Goal: Complete application form

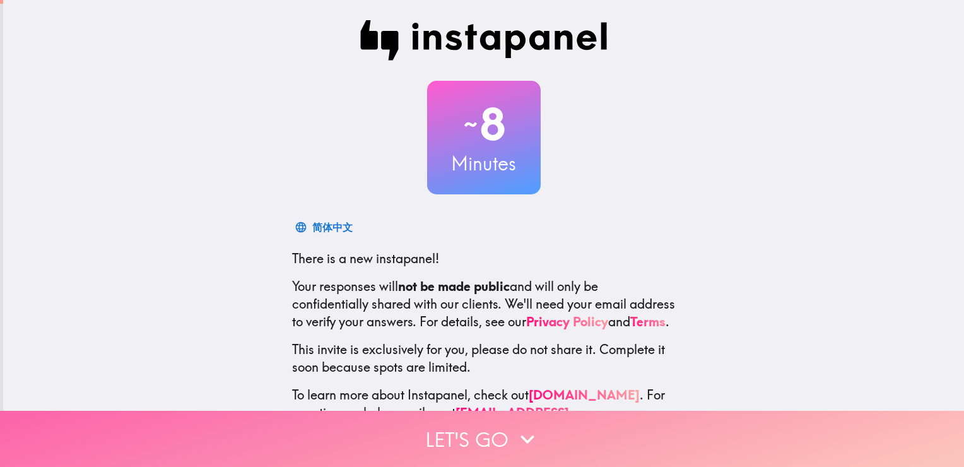
click at [459, 416] on button "Let's go" at bounding box center [482, 438] width 964 height 56
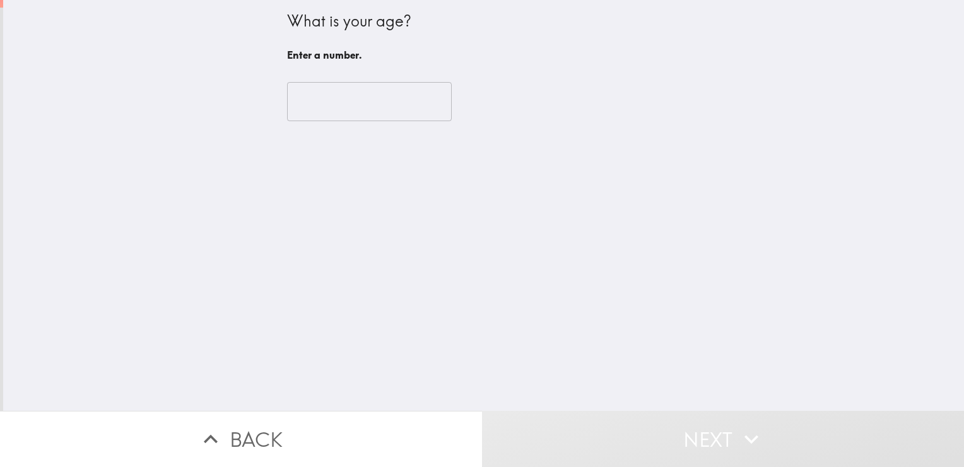
click at [341, 102] on input "number" at bounding box center [369, 101] width 165 height 39
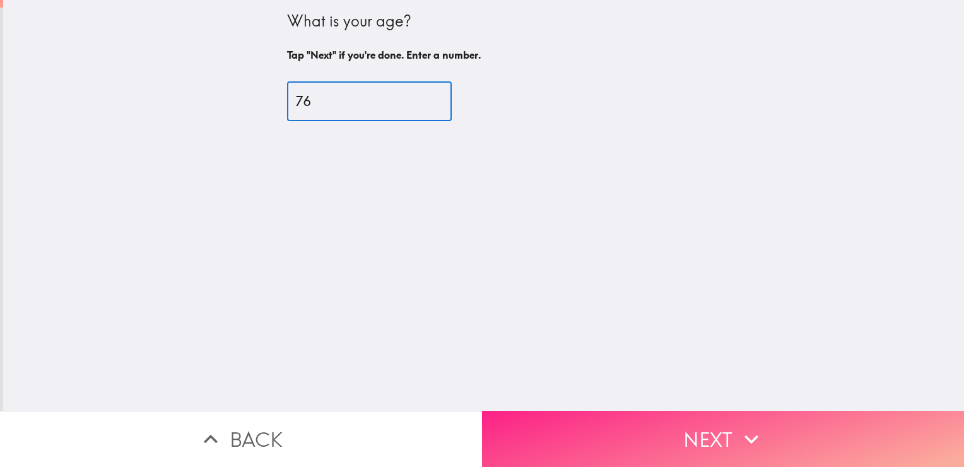
type input "76"
click at [653, 416] on button "Next" at bounding box center [723, 438] width 482 height 56
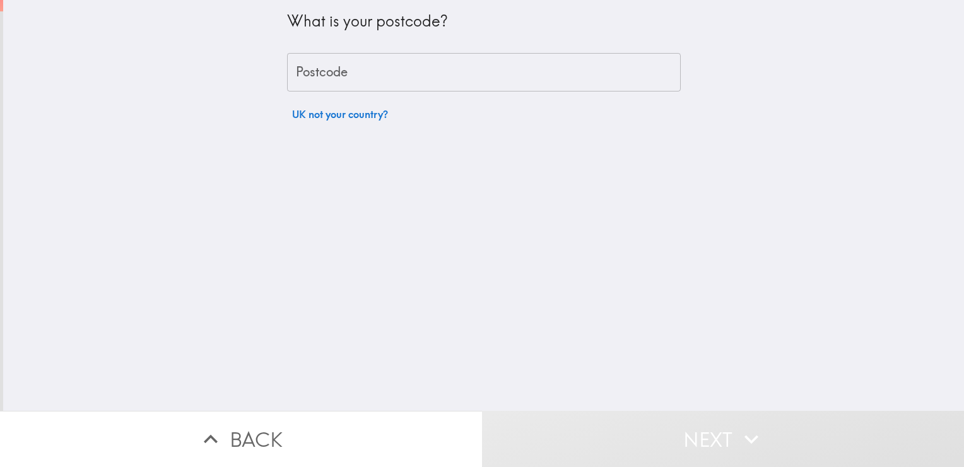
click at [378, 72] on input "Postcode" at bounding box center [483, 72] width 393 height 39
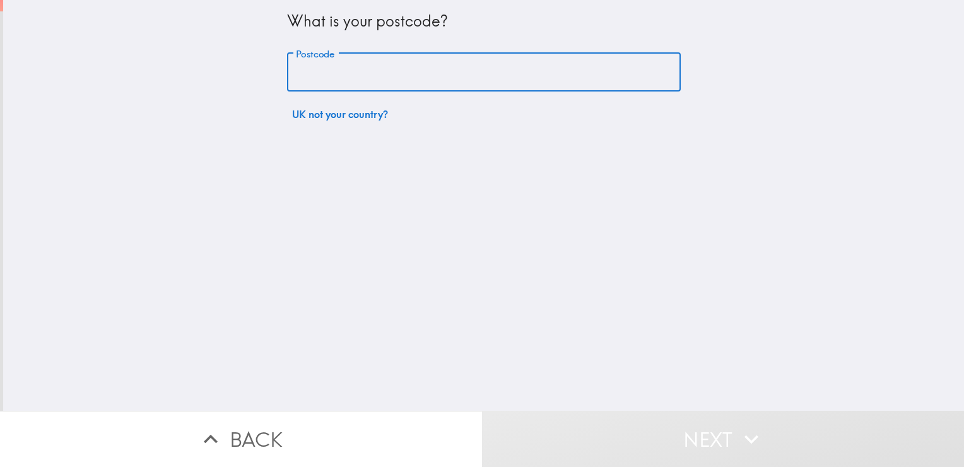
type input "PO7 8NY"
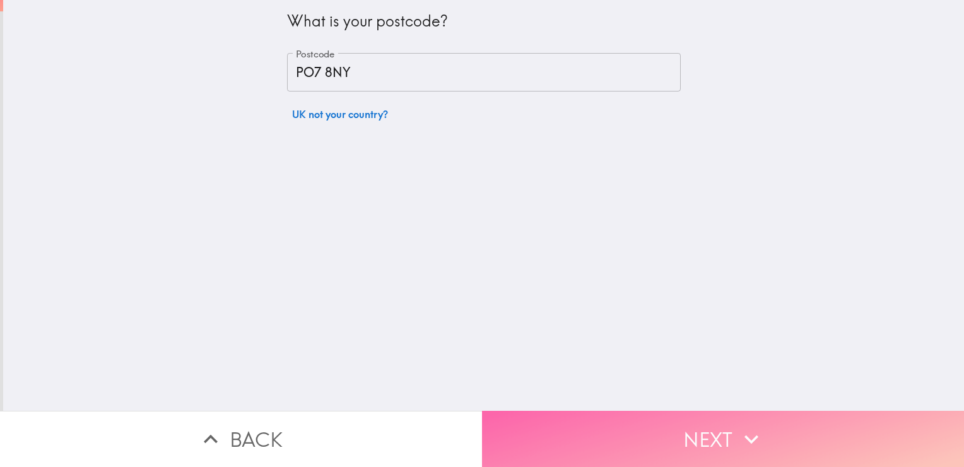
click at [597, 410] on button "Next" at bounding box center [723, 438] width 482 height 56
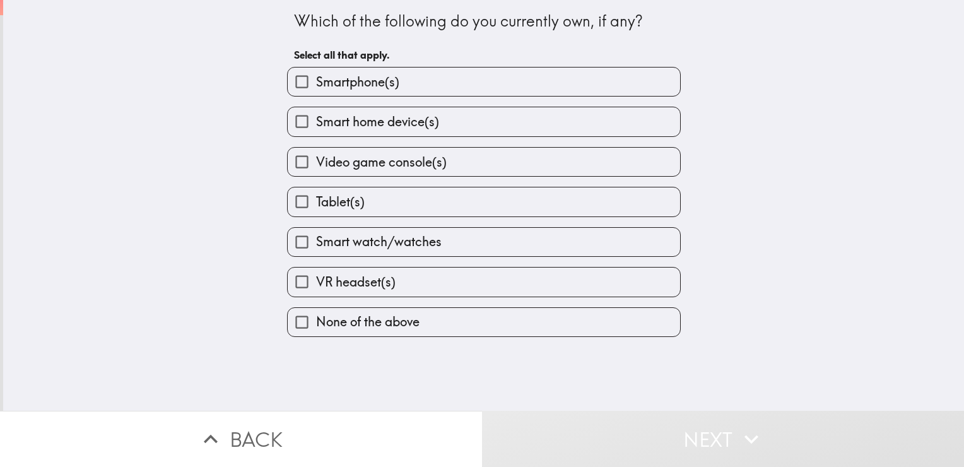
click at [428, 86] on label "Smartphone(s)" at bounding box center [484, 81] width 392 height 28
click at [316, 86] on input "Smartphone(s)" at bounding box center [302, 81] width 28 height 28
checkbox input "true"
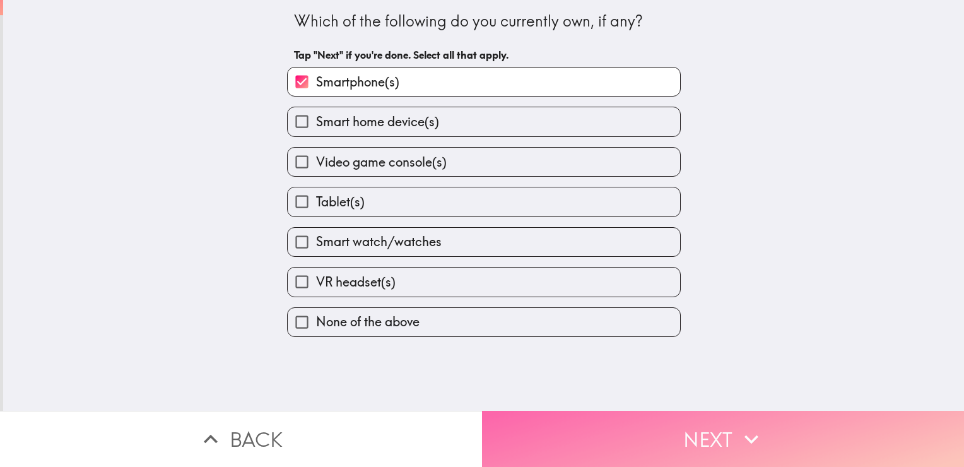
click at [554, 425] on button "Next" at bounding box center [723, 438] width 482 height 56
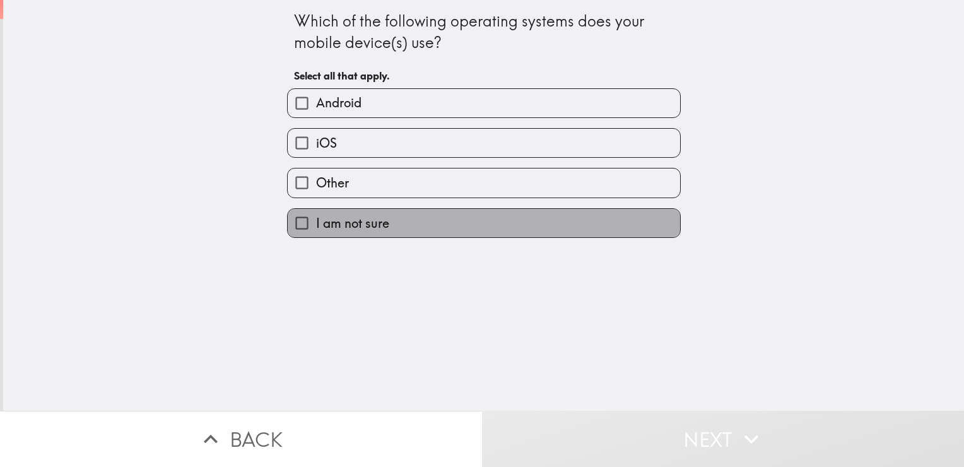
click at [344, 231] on label "I am not sure" at bounding box center [484, 223] width 392 height 28
click at [316, 231] on input "I am not sure" at bounding box center [302, 223] width 28 height 28
checkbox input "true"
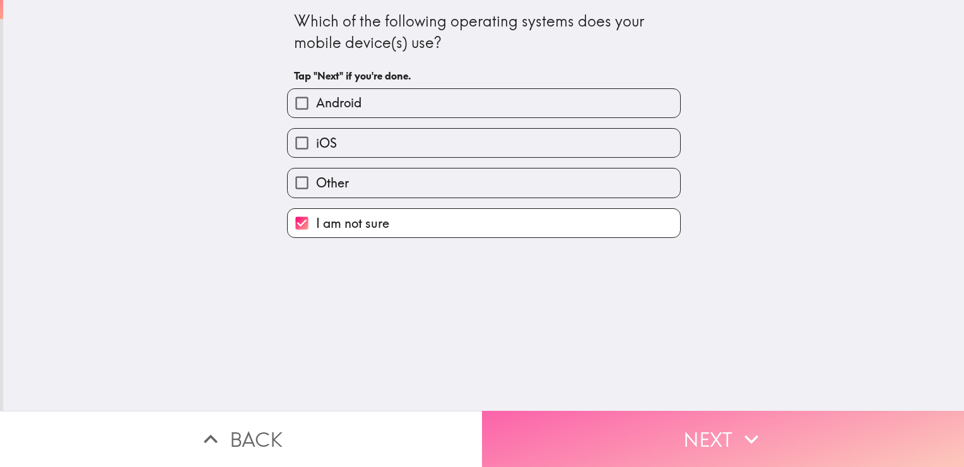
click at [559, 426] on button "Next" at bounding box center [723, 438] width 482 height 56
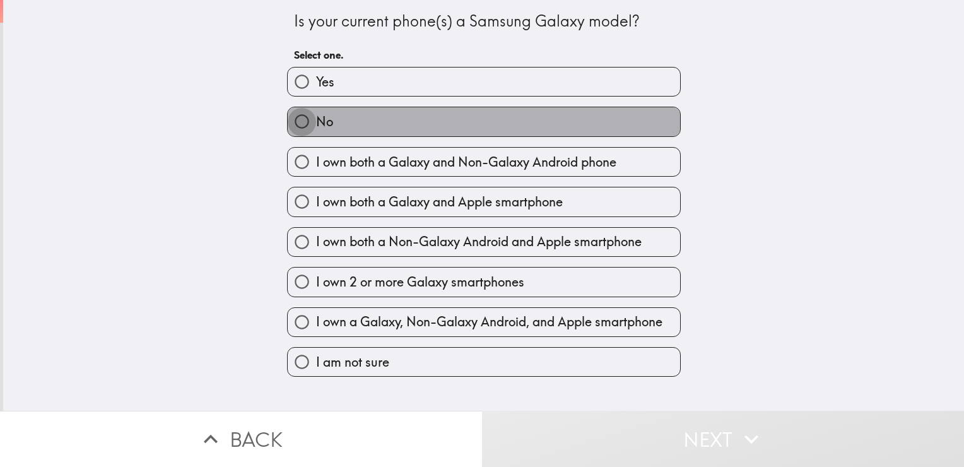
click at [305, 131] on input "No" at bounding box center [302, 121] width 28 height 28
radio input "true"
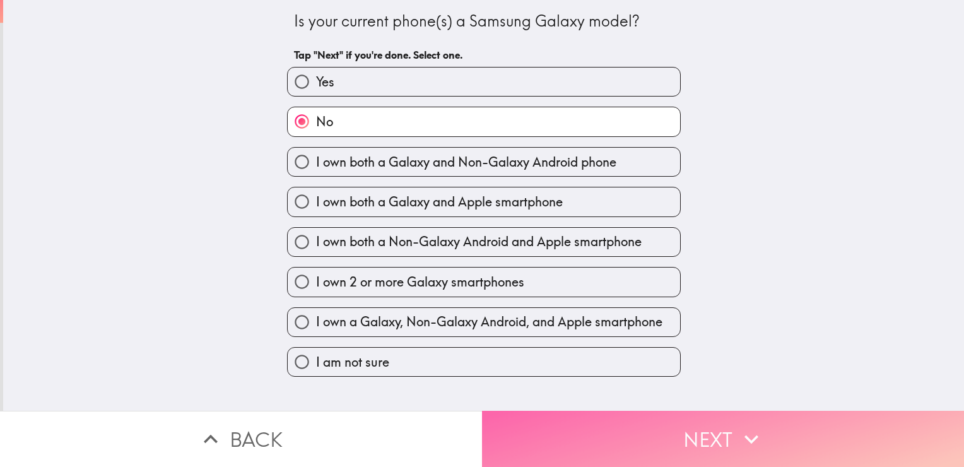
click at [618, 421] on button "Next" at bounding box center [723, 438] width 482 height 56
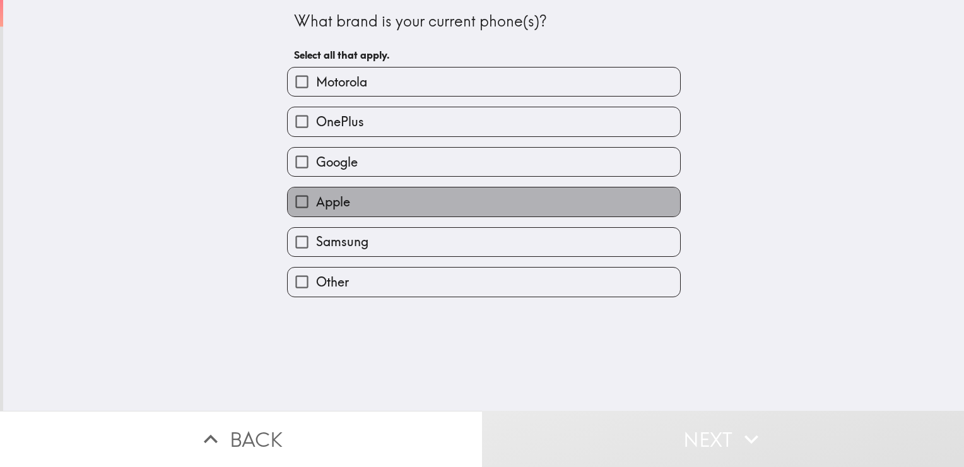
click at [323, 206] on span "Apple" at bounding box center [333, 202] width 34 height 18
click at [316, 206] on input "Apple" at bounding box center [302, 201] width 28 height 28
checkbox input "true"
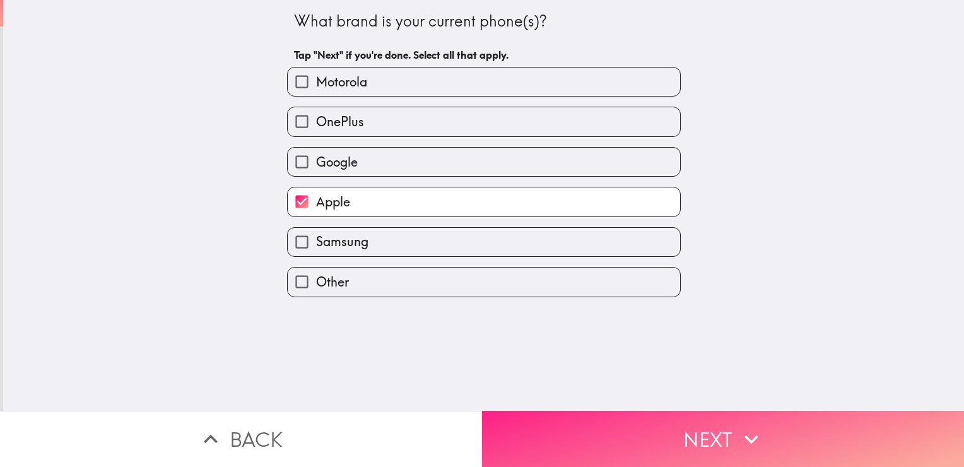
click at [583, 410] on button "Next" at bounding box center [723, 438] width 482 height 56
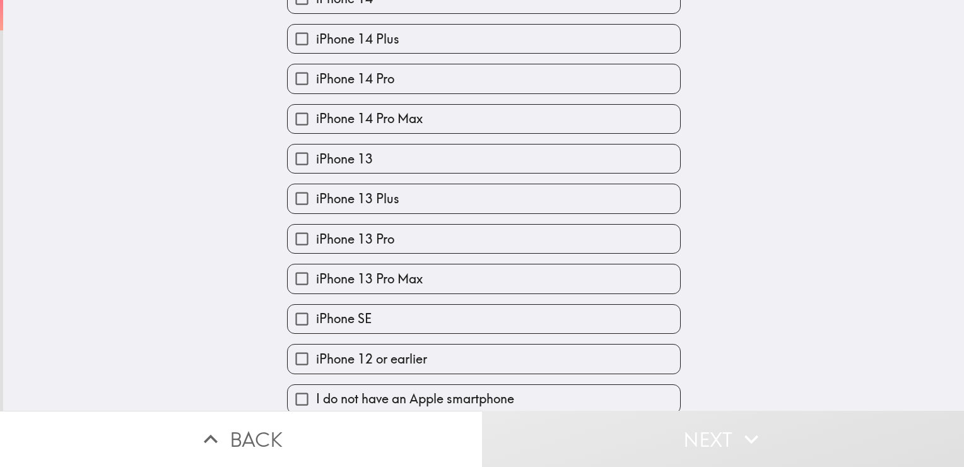
scroll to position [472, 0]
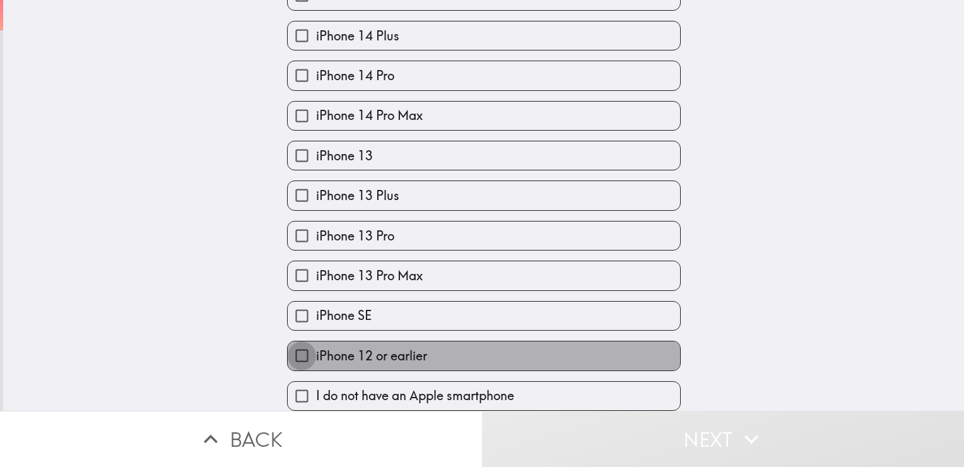
click at [291, 347] on input "iPhone 12 or earlier" at bounding box center [302, 355] width 28 height 28
checkbox input "true"
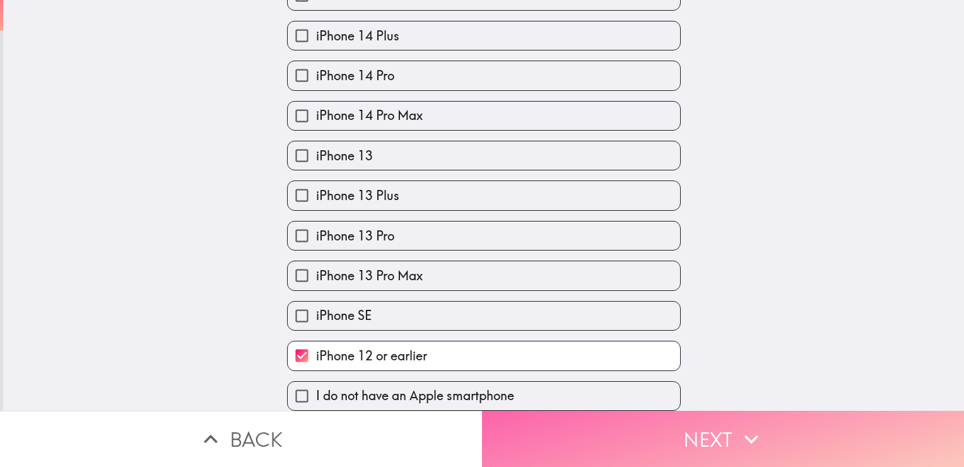
click at [684, 428] on button "Next" at bounding box center [723, 438] width 482 height 56
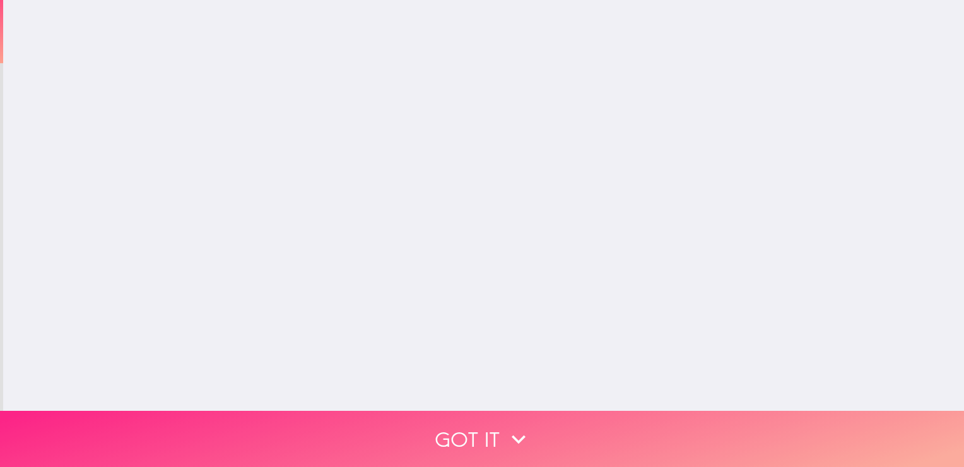
scroll to position [0, 0]
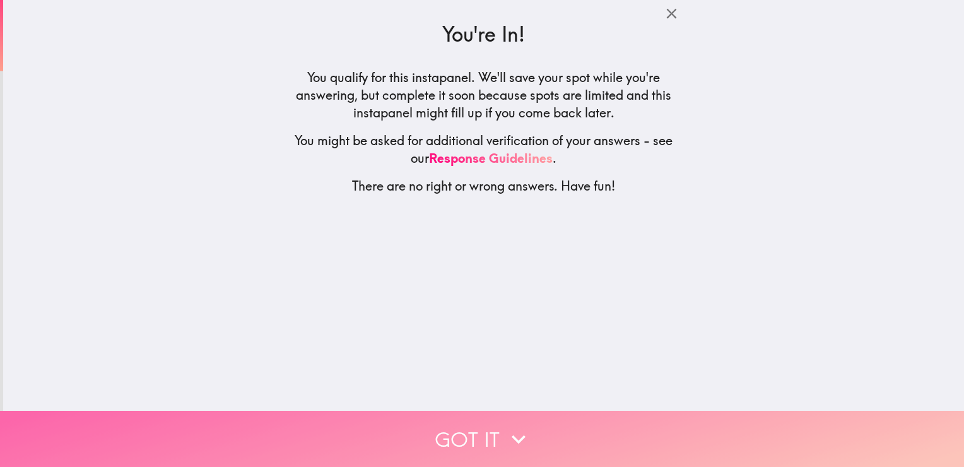
click at [578, 446] on button "Got it" at bounding box center [482, 438] width 964 height 56
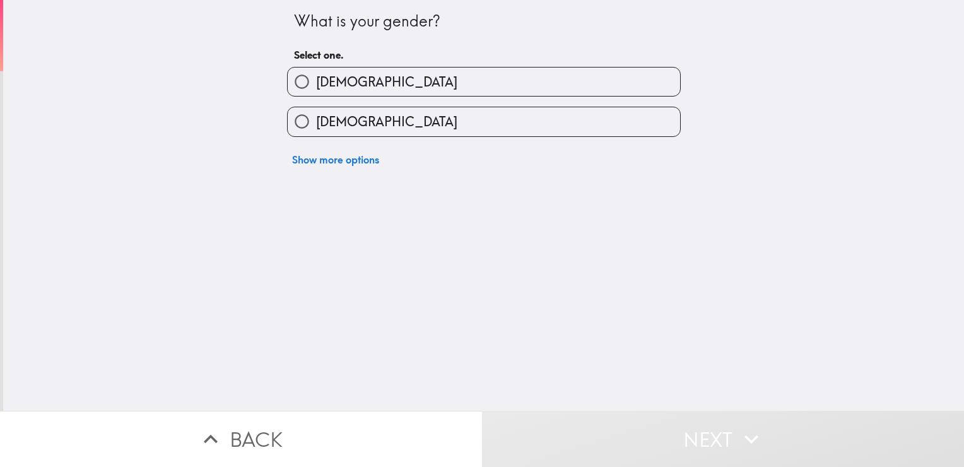
click at [400, 75] on label "[DEMOGRAPHIC_DATA]" at bounding box center [484, 81] width 392 height 28
click at [316, 75] on input "[DEMOGRAPHIC_DATA]" at bounding box center [302, 81] width 28 height 28
radio input "true"
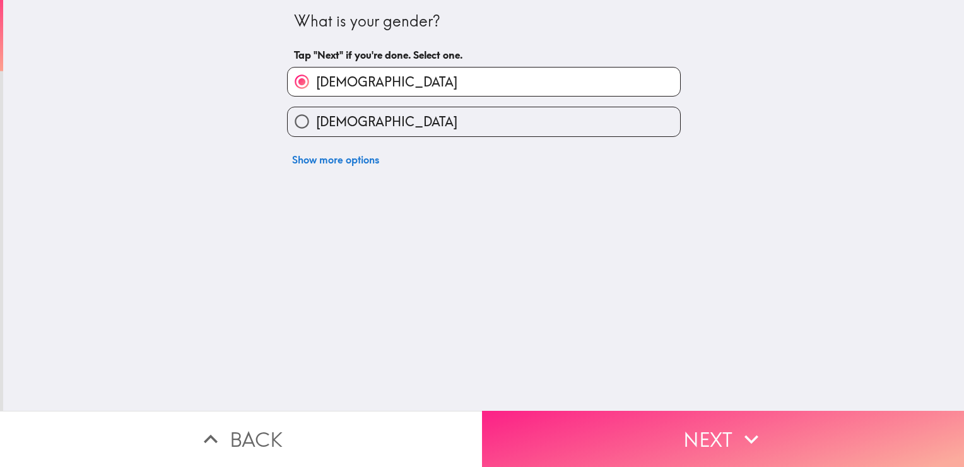
click at [598, 430] on button "Next" at bounding box center [723, 438] width 482 height 56
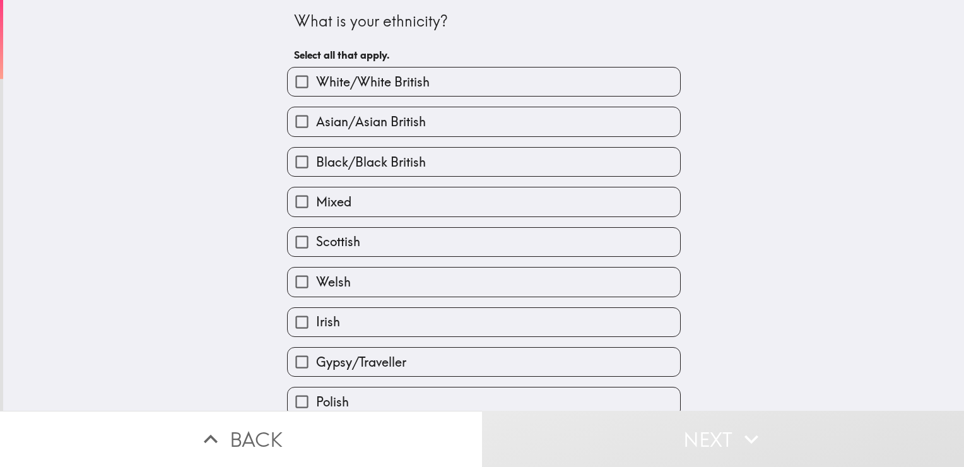
click at [426, 87] on label "White/White British" at bounding box center [484, 81] width 392 height 28
click at [316, 87] on input "White/White British" at bounding box center [302, 81] width 28 height 28
checkbox input "true"
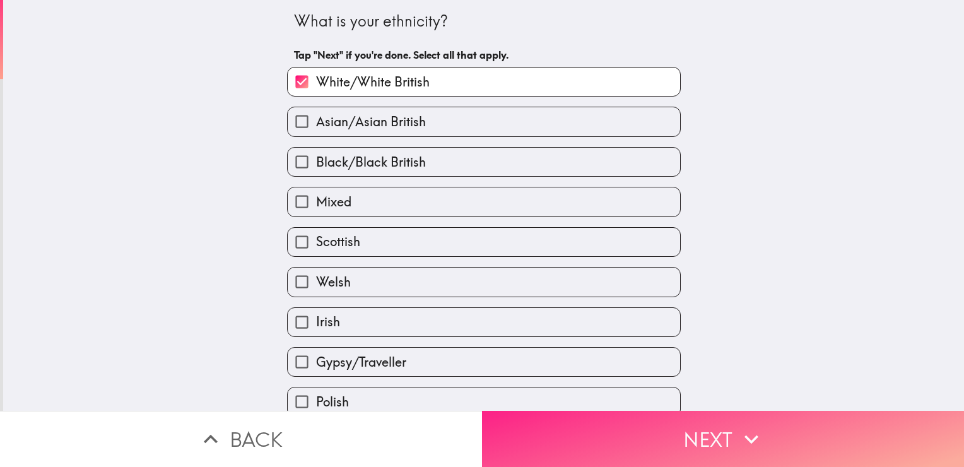
click at [665, 430] on button "Next" at bounding box center [723, 438] width 482 height 56
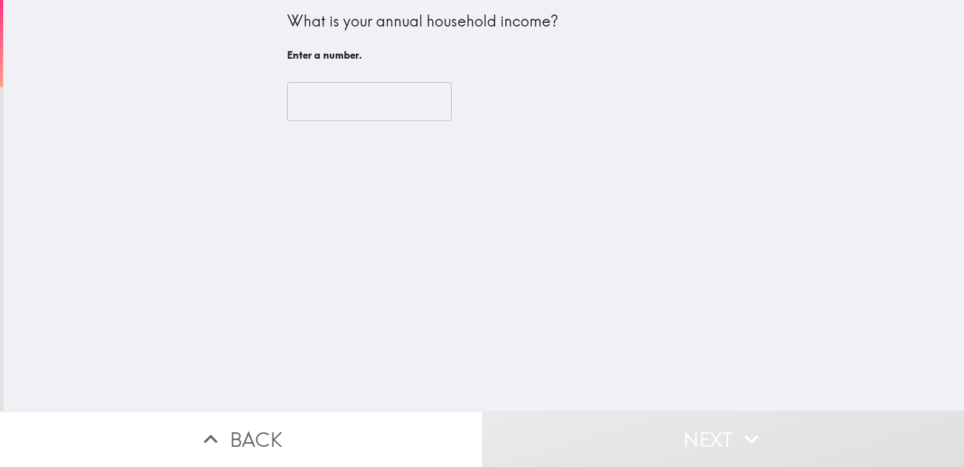
click at [287, 92] on input "number" at bounding box center [369, 101] width 165 height 39
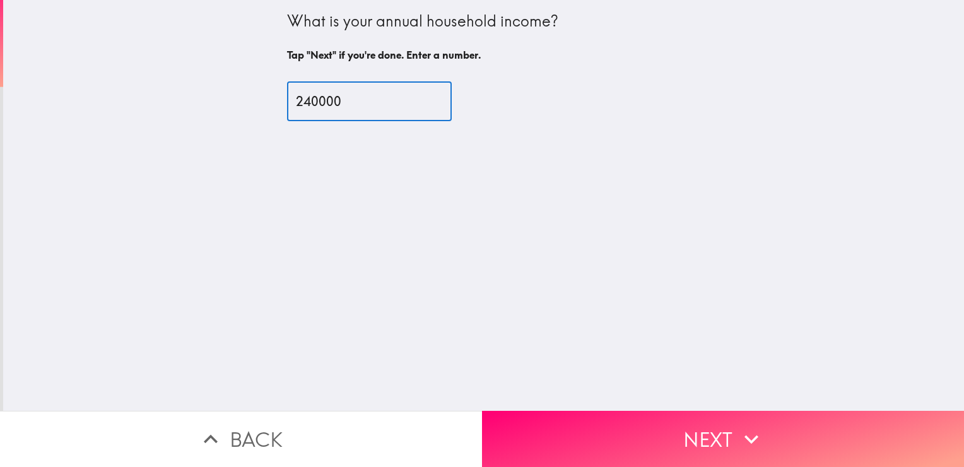
click at [318, 103] on input "240000" at bounding box center [369, 101] width 165 height 39
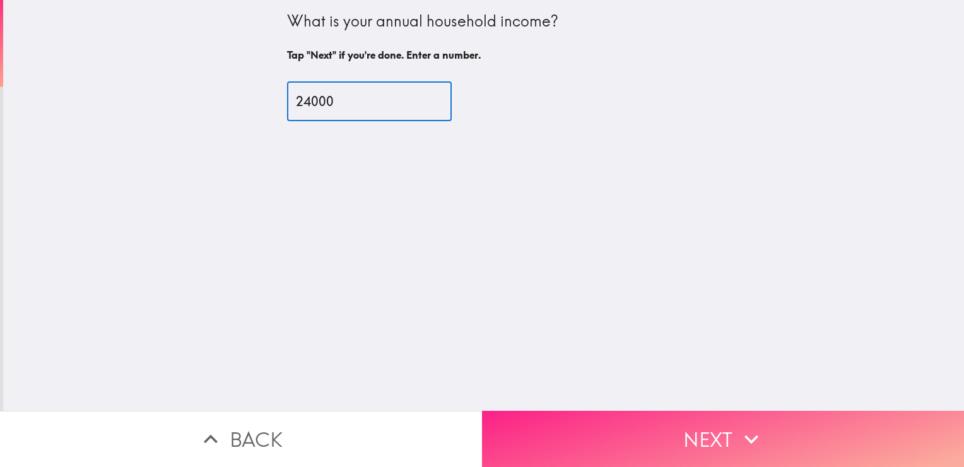
type input "24000"
click at [651, 429] on button "Next" at bounding box center [723, 438] width 482 height 56
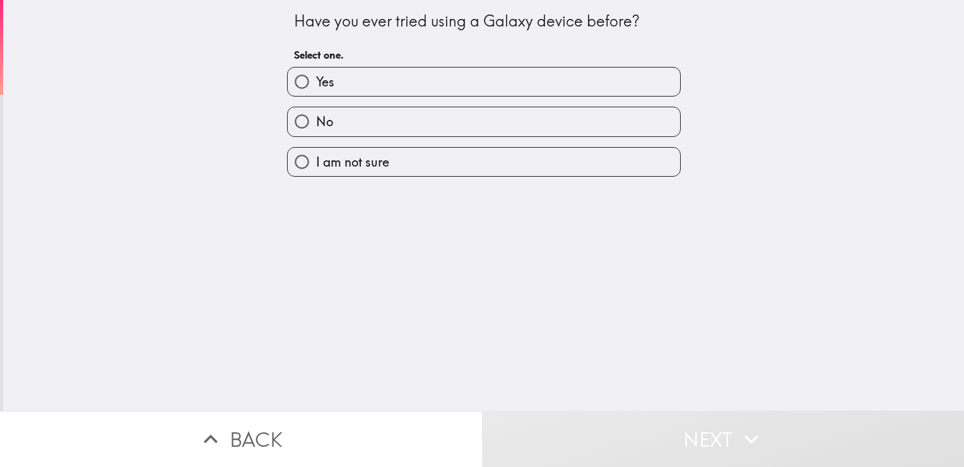
click at [470, 121] on label "No" at bounding box center [484, 121] width 392 height 28
click at [316, 121] on input "No" at bounding box center [302, 121] width 28 height 28
radio input "true"
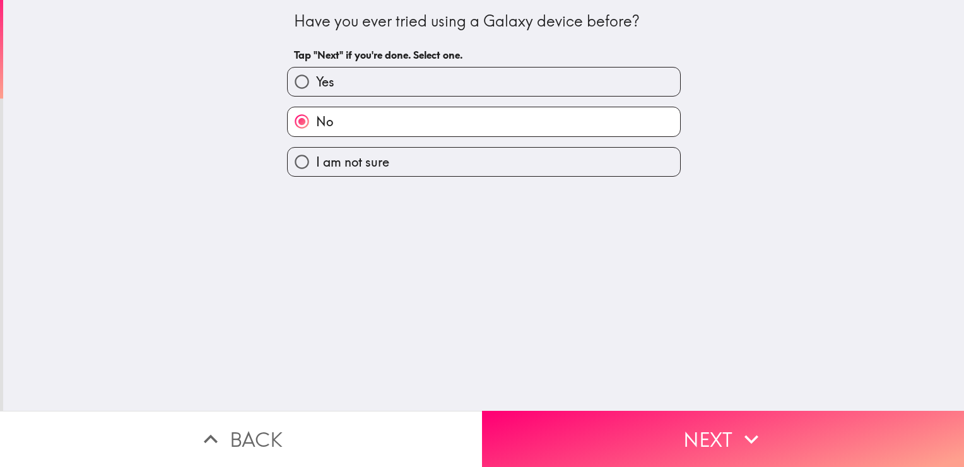
drag, startPoint x: 325, startPoint y: 372, endPoint x: 535, endPoint y: 328, distance: 214.6
click at [395, 346] on div "Have you ever tried using a Galaxy device before? Tap "Next" if you're done. Se…" at bounding box center [483, 205] width 960 height 410
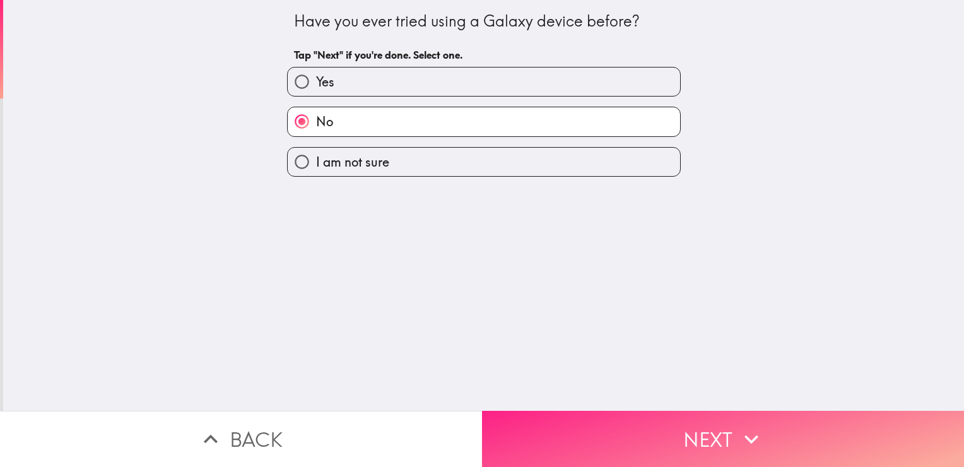
click at [561, 428] on button "Next" at bounding box center [723, 438] width 482 height 56
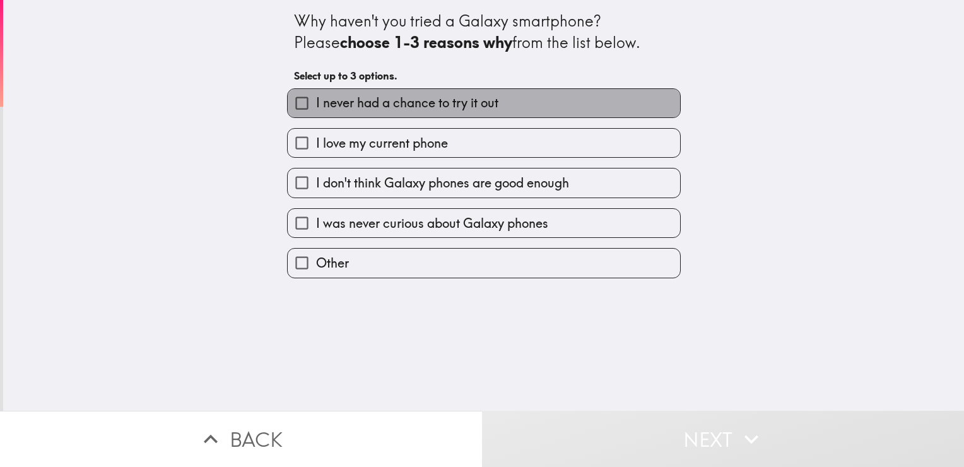
click at [397, 96] on span "I never had a chance to try it out" at bounding box center [407, 103] width 182 height 18
click at [316, 96] on input "I never had a chance to try it out" at bounding box center [302, 103] width 28 height 28
checkbox input "true"
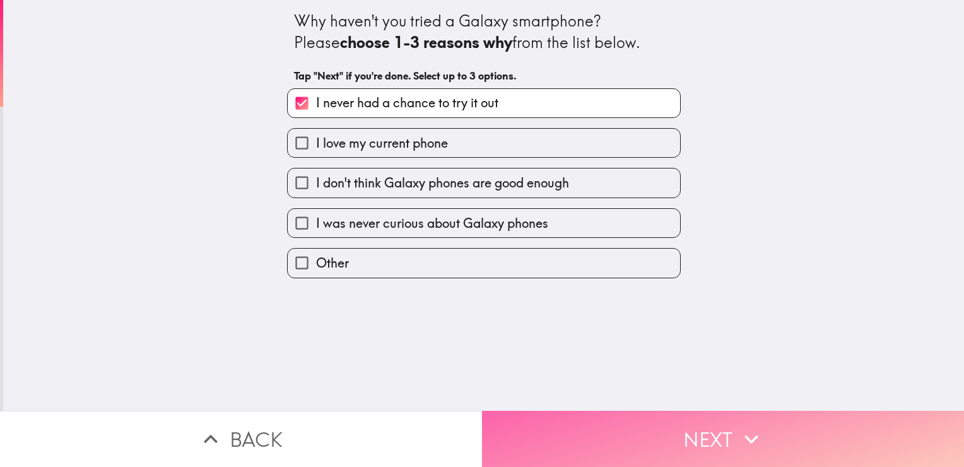
click at [617, 433] on button "Next" at bounding box center [723, 438] width 482 height 56
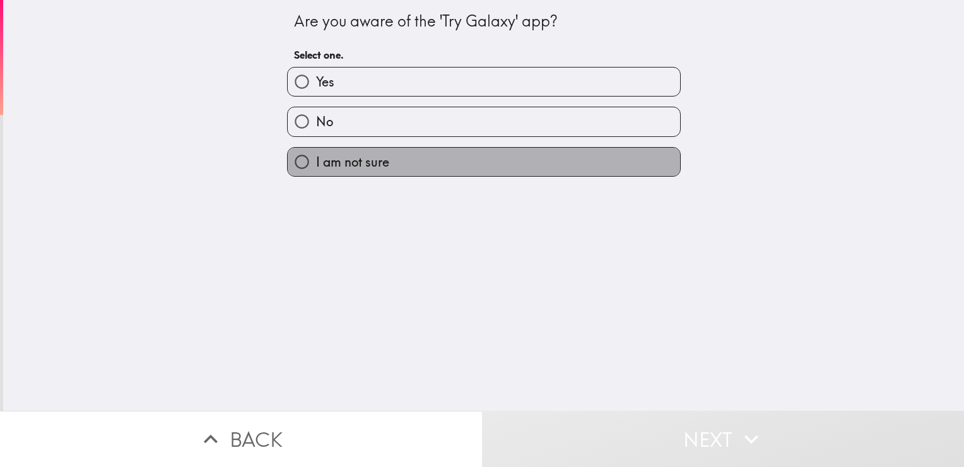
click at [431, 165] on label "I am not sure" at bounding box center [484, 162] width 392 height 28
click at [316, 165] on input "I am not sure" at bounding box center [302, 162] width 28 height 28
radio input "true"
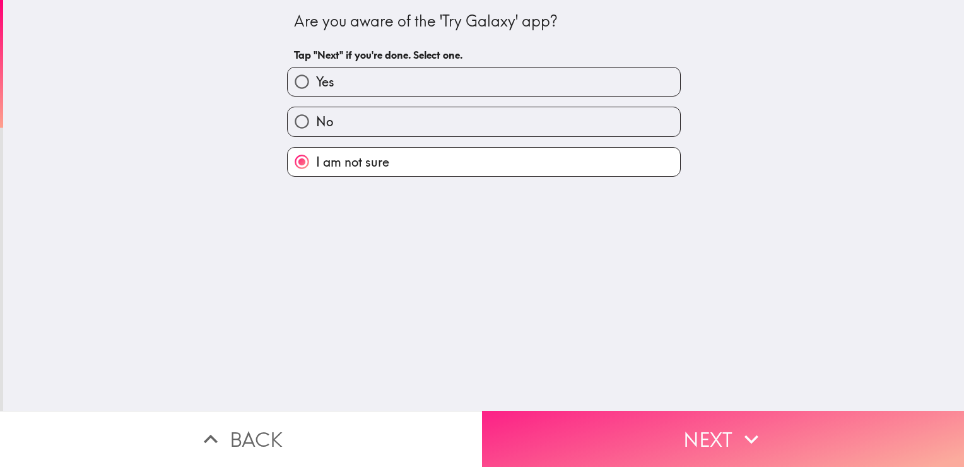
click at [643, 437] on button "Next" at bounding box center [723, 438] width 482 height 56
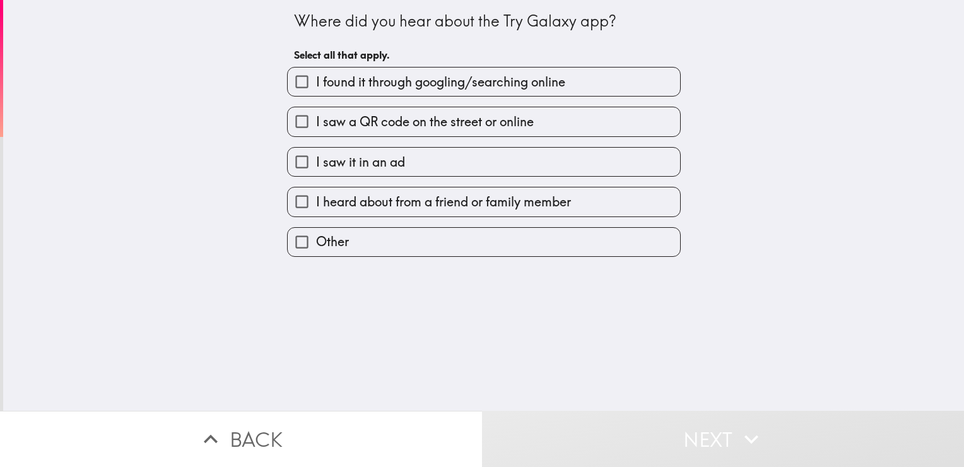
click at [482, 209] on span "I heard about from a friend or family member" at bounding box center [443, 202] width 255 height 18
click at [316, 209] on input "I heard about from a friend or family member" at bounding box center [302, 201] width 28 height 28
checkbox input "true"
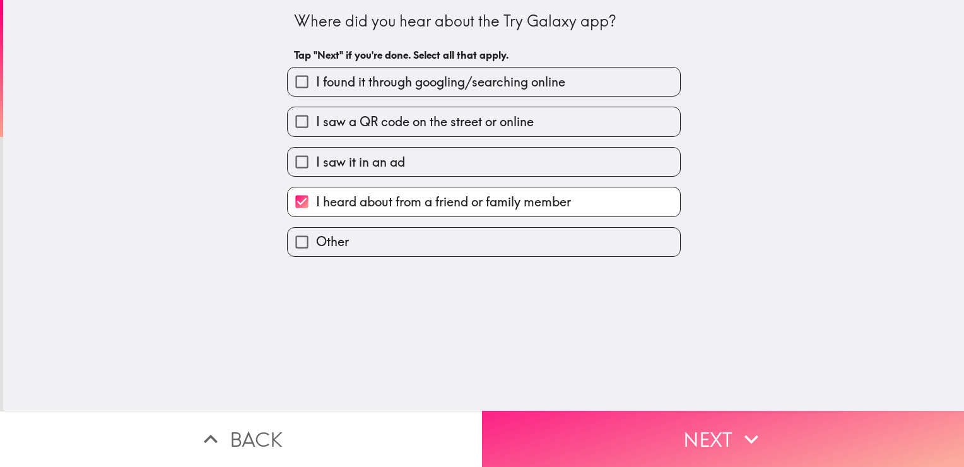
click at [604, 415] on button "Next" at bounding box center [723, 438] width 482 height 56
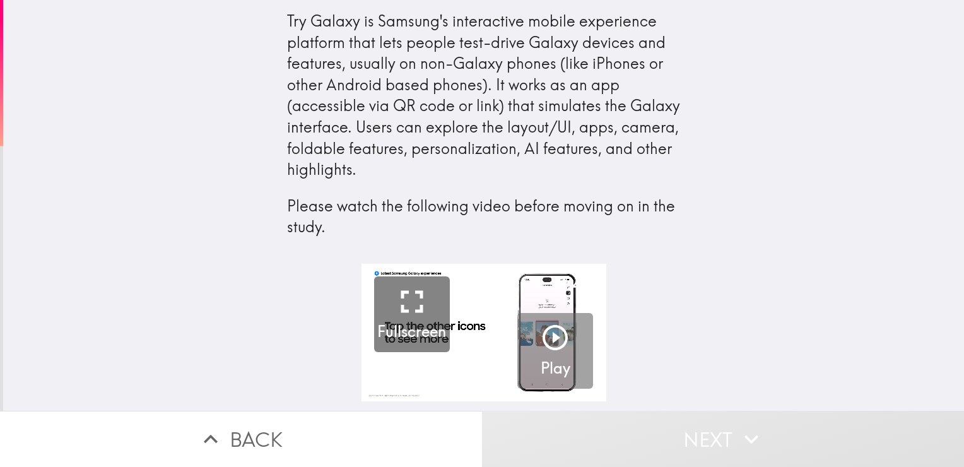
click at [546, 333] on icon "button" at bounding box center [555, 337] width 30 height 30
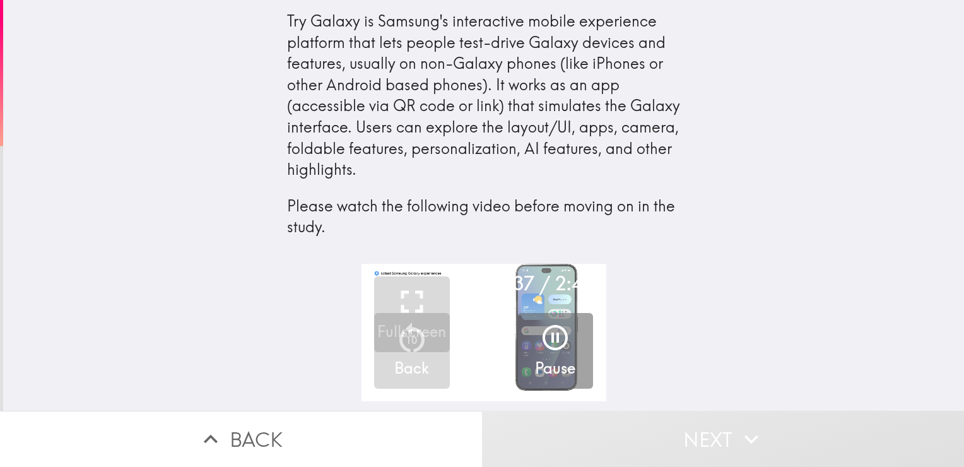
click at [466, 353] on video "button" at bounding box center [483, 332] width 245 height 137
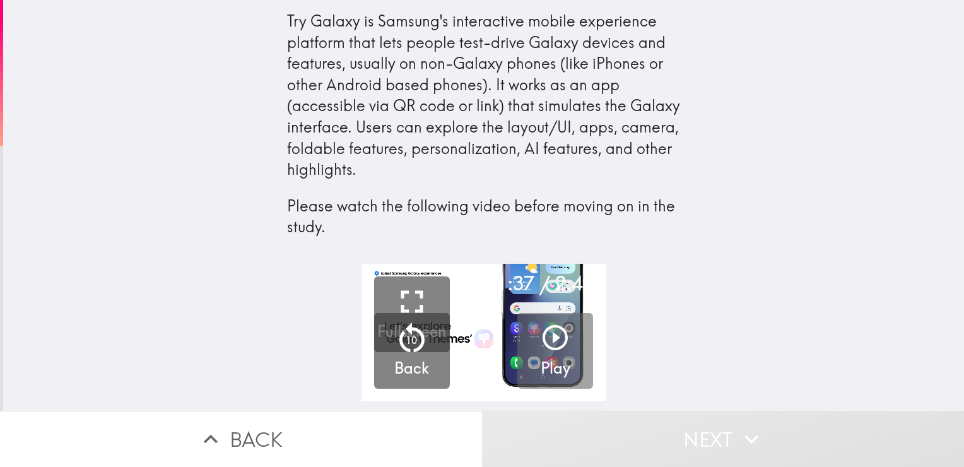
click at [568, 346] on button "Play" at bounding box center [555, 351] width 76 height 76
